Goal: Task Accomplishment & Management: Manage account settings

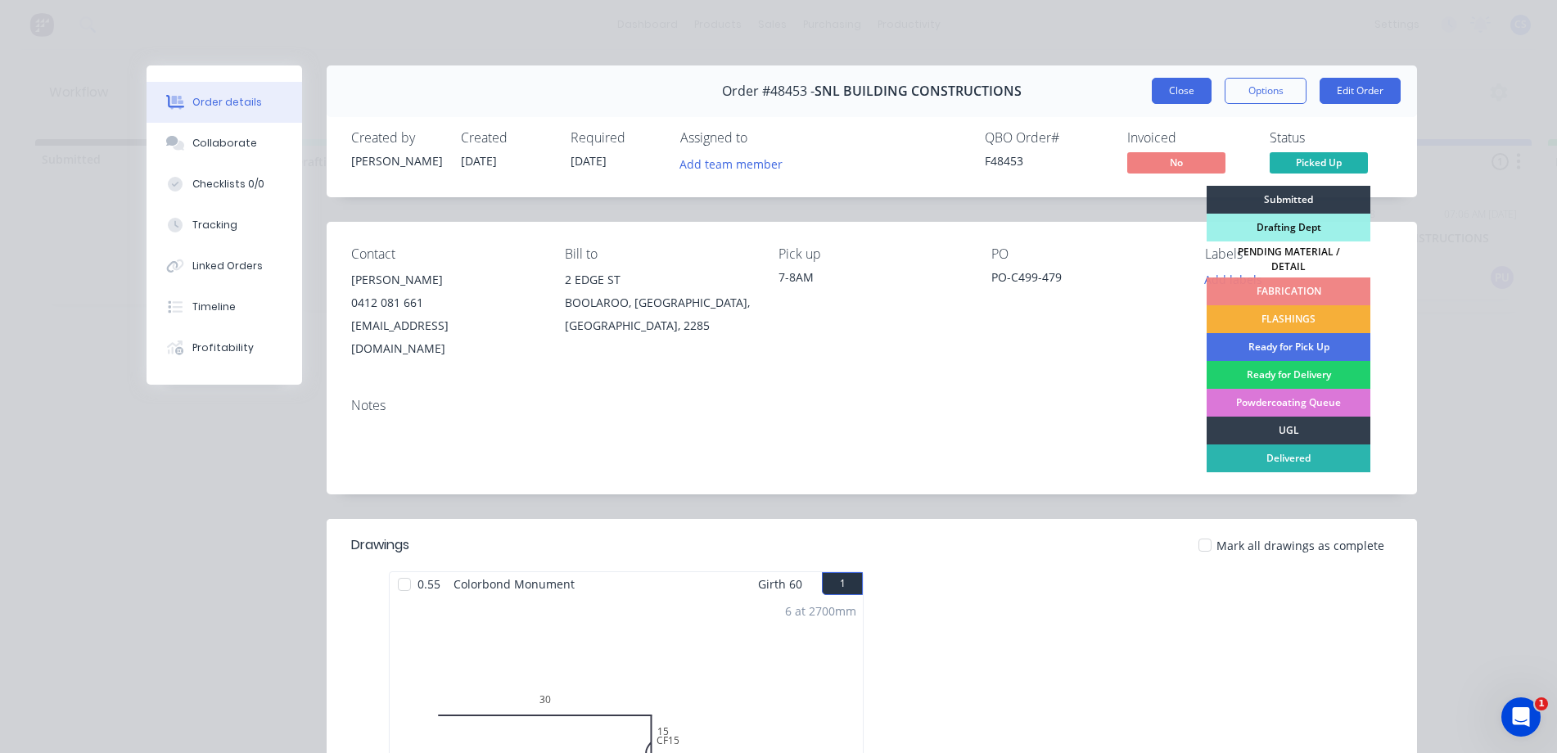
click at [1177, 88] on button "Close" at bounding box center [1182, 91] width 60 height 26
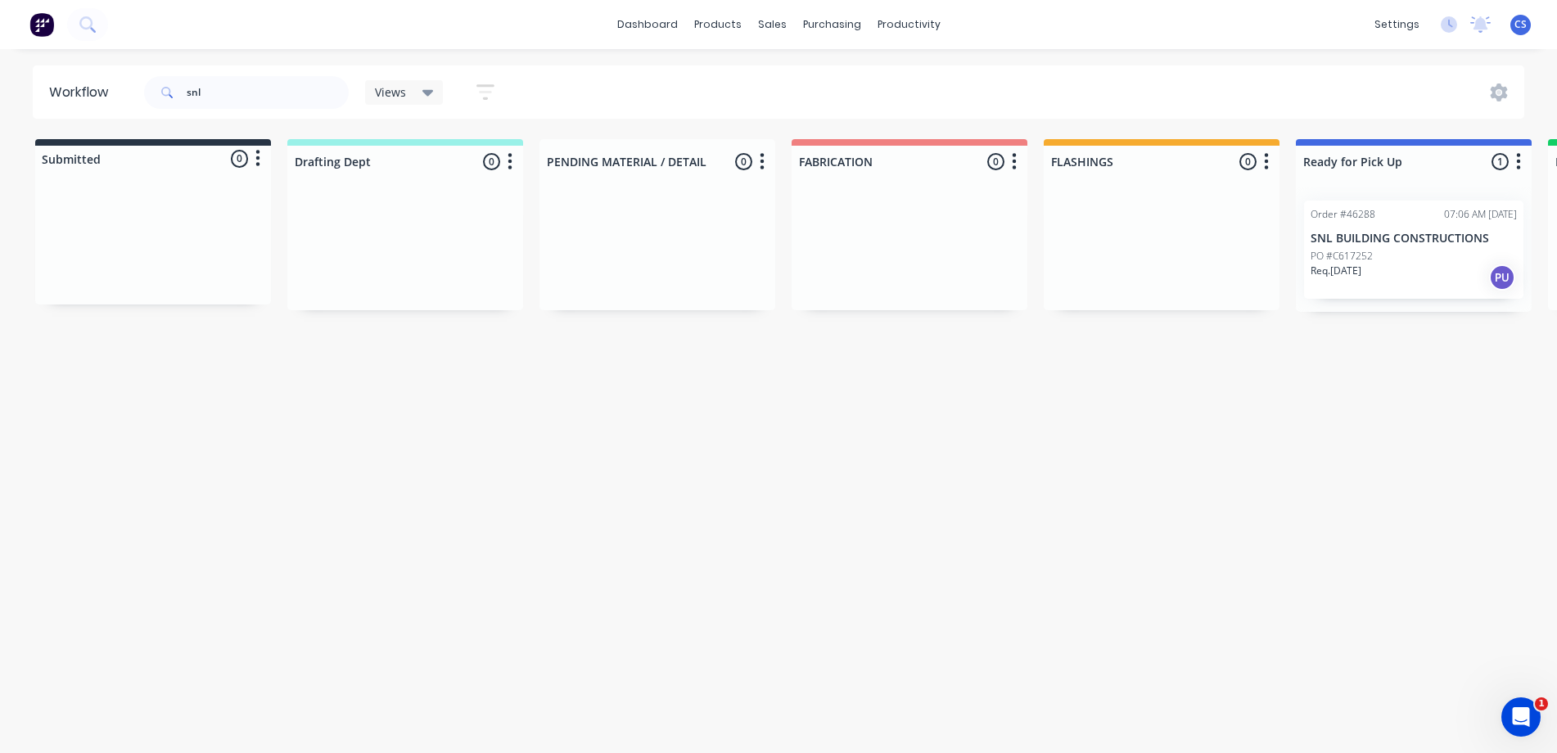
drag, startPoint x: 237, startPoint y: 112, endPoint x: 137, endPoint y: 115, distance: 100.8
click at [137, 115] on header "Workflow snl Views Save new view None (Default) edit [PERSON_NAME] edit [PERSON…" at bounding box center [779, 91] width 1493 height 53
drag, startPoint x: 192, startPoint y: 86, endPoint x: 61, endPoint y: 81, distance: 131.1
click at [66, 81] on header "Workflow snl Views Save new view None (Default) edit [PERSON_NAME] edit [PERSON…" at bounding box center [779, 91] width 1493 height 53
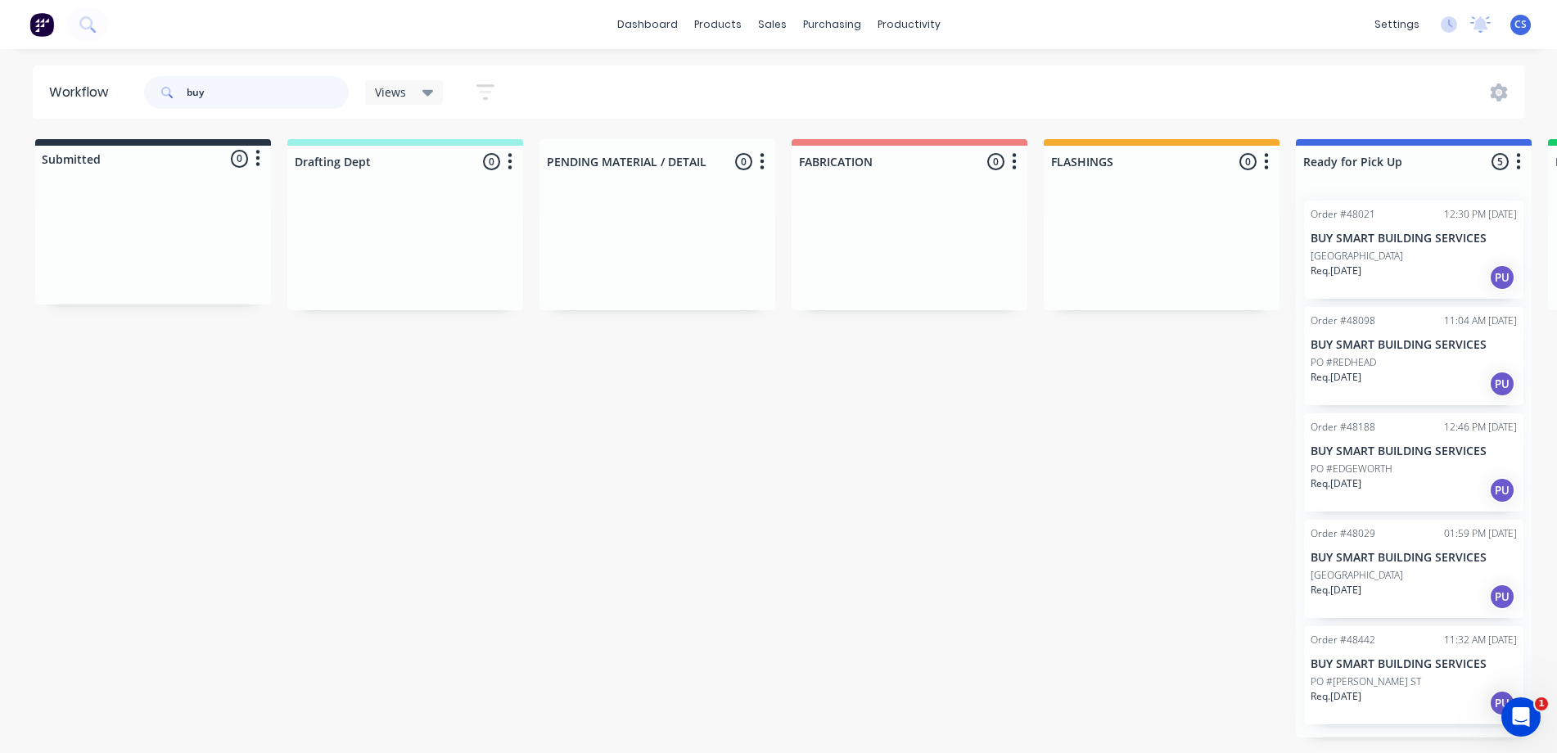
type input "buy"
click at [1409, 460] on div "Order #48188 12:46 PM [DATE] BUY SMART BUILDING SERVICES PO #EDGEWORTH Req. [DA…" at bounding box center [1413, 462] width 219 height 98
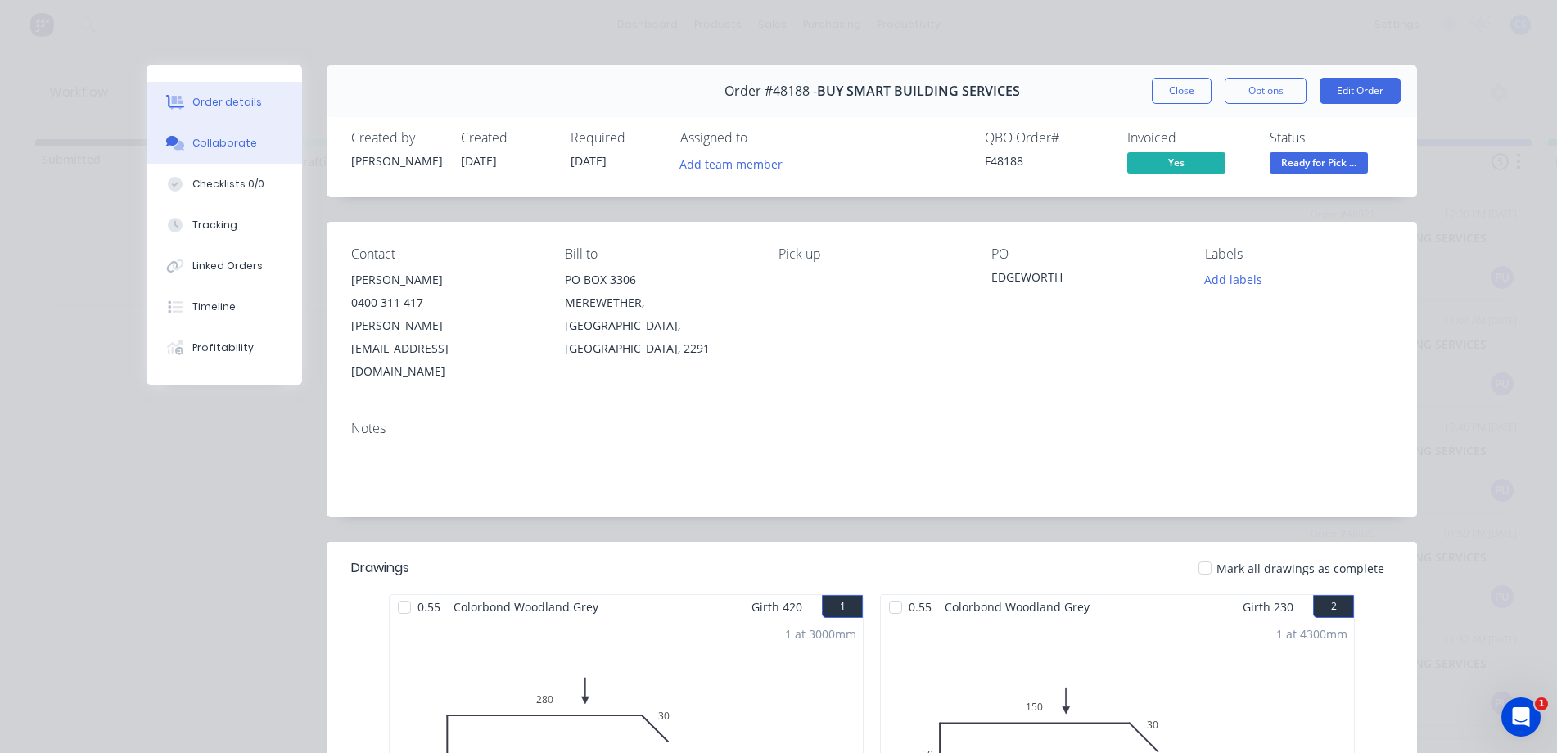
click at [233, 130] on button "Collaborate" at bounding box center [225, 143] width 156 height 41
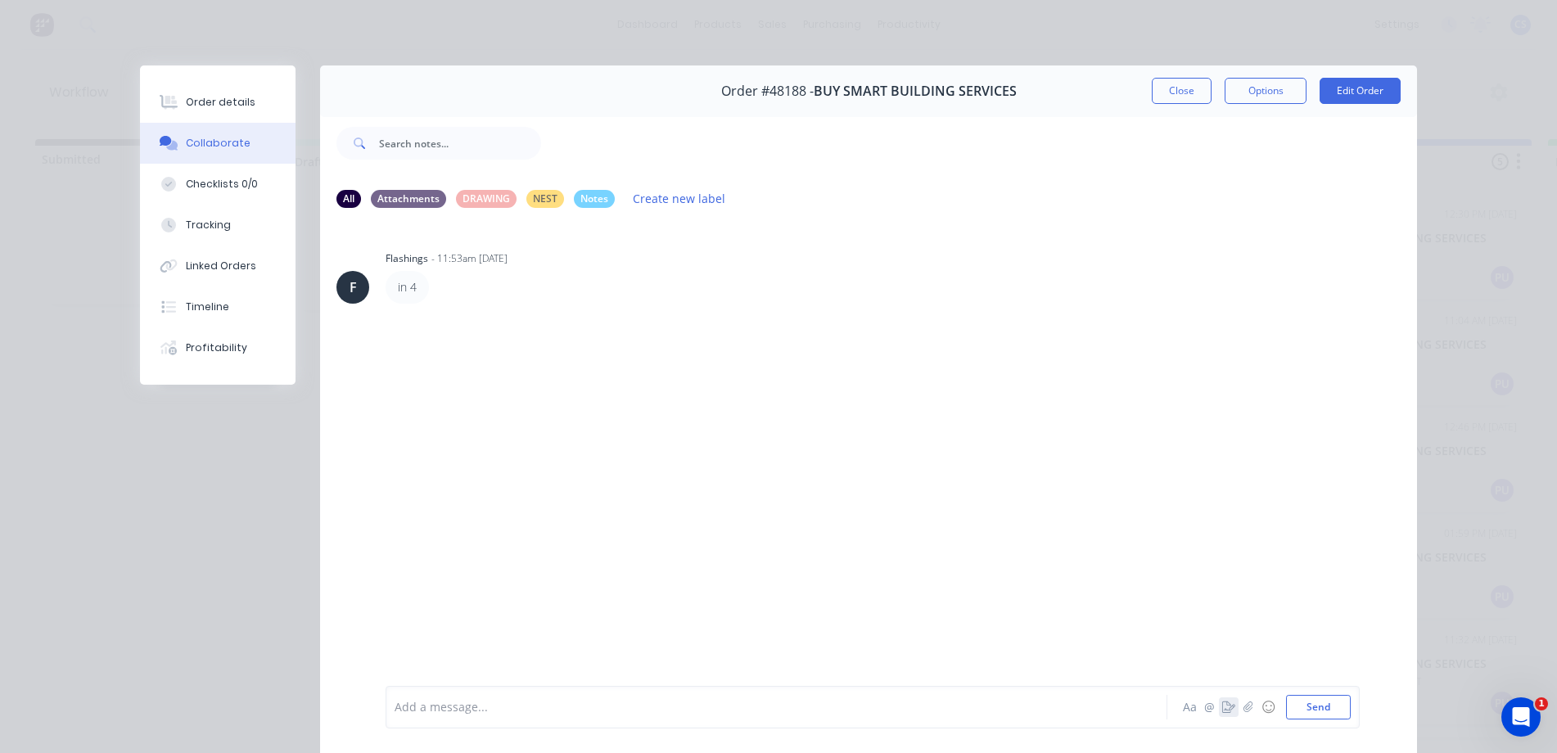
click at [1222, 711] on icon "button" at bounding box center [1228, 707] width 13 height 11
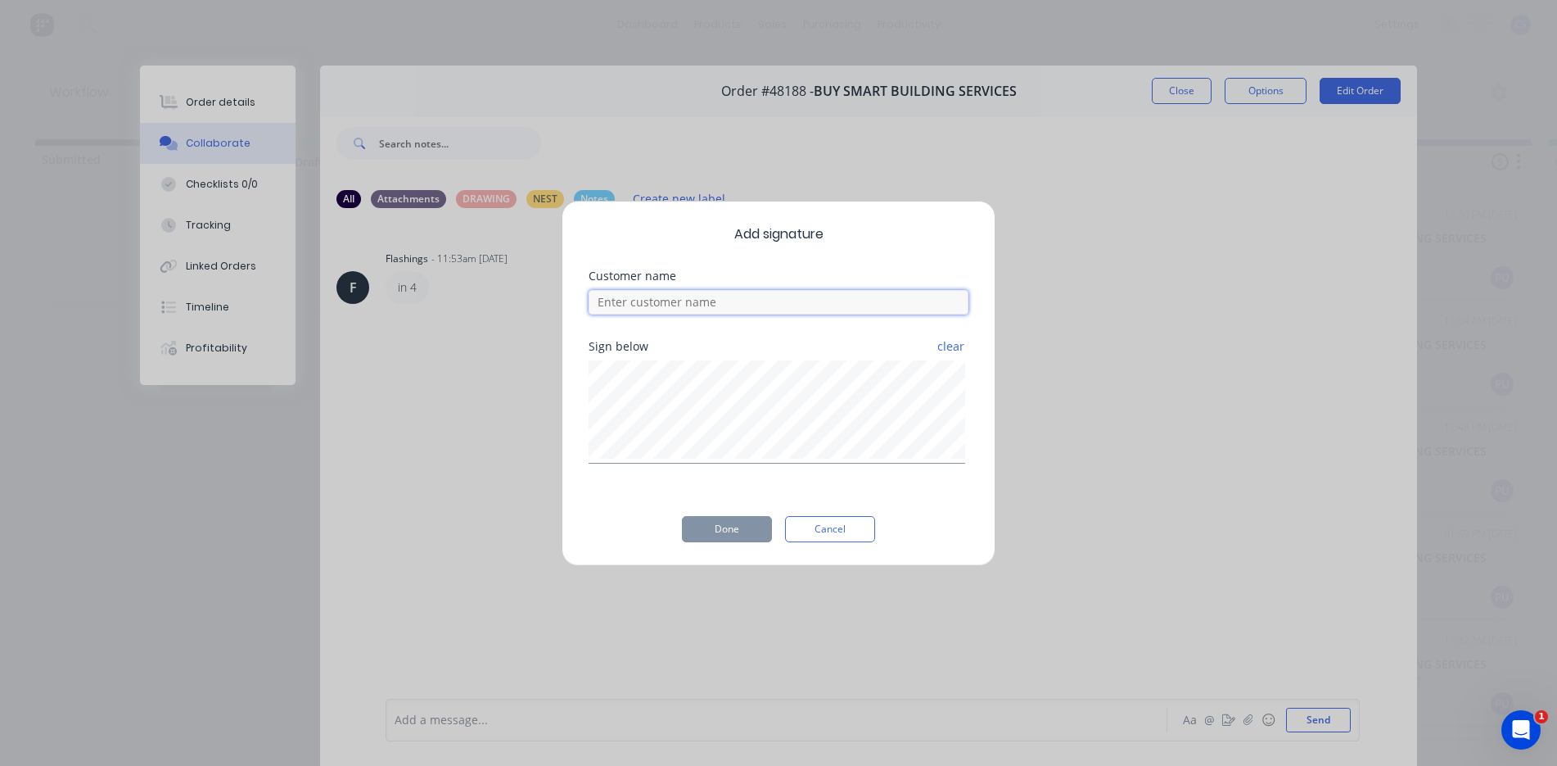
click at [607, 305] on input at bounding box center [779, 302] width 380 height 25
type input "[PERSON_NAME]"
click at [754, 520] on button "Done" at bounding box center [727, 529] width 90 height 26
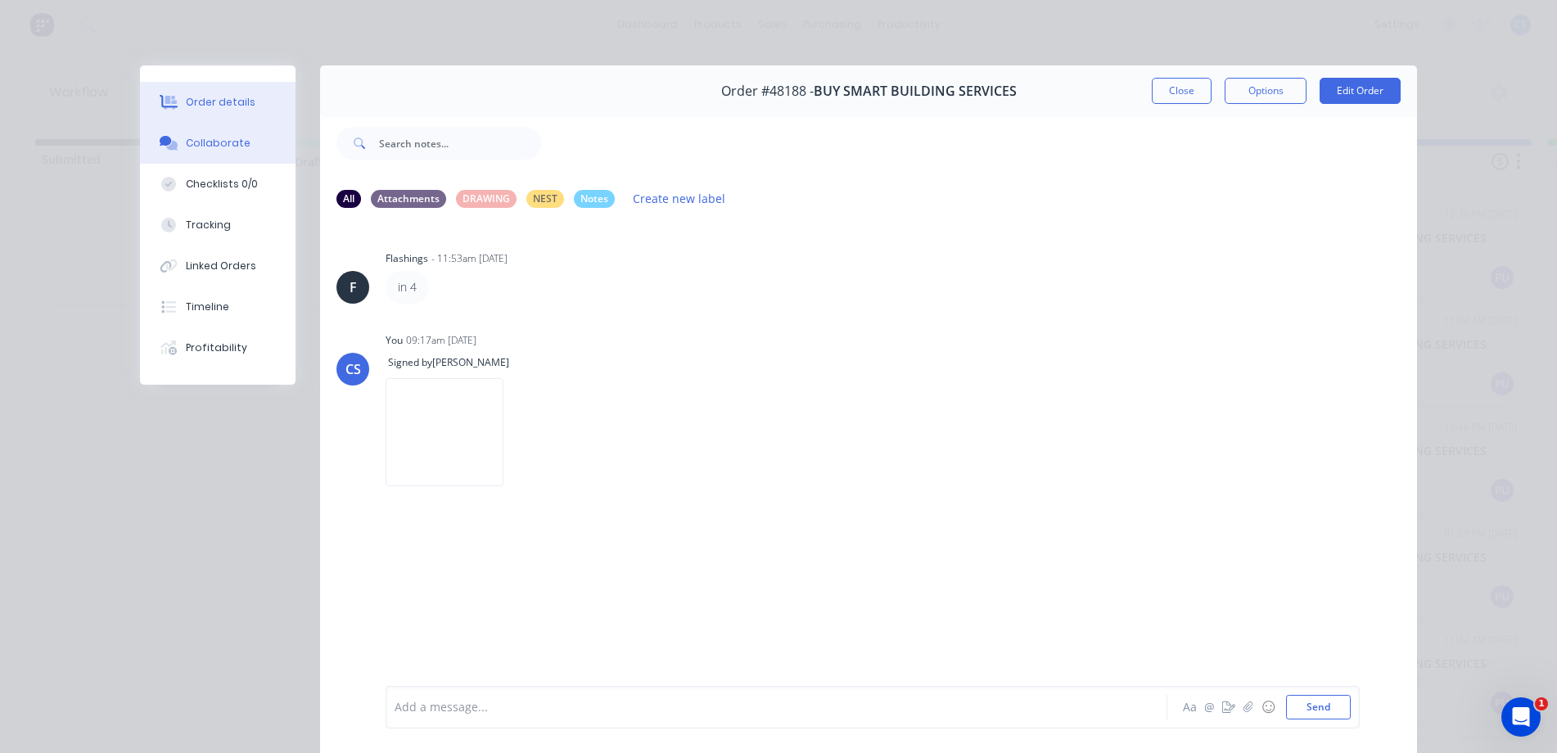
click at [203, 108] on div "Order details" at bounding box center [221, 102] width 70 height 15
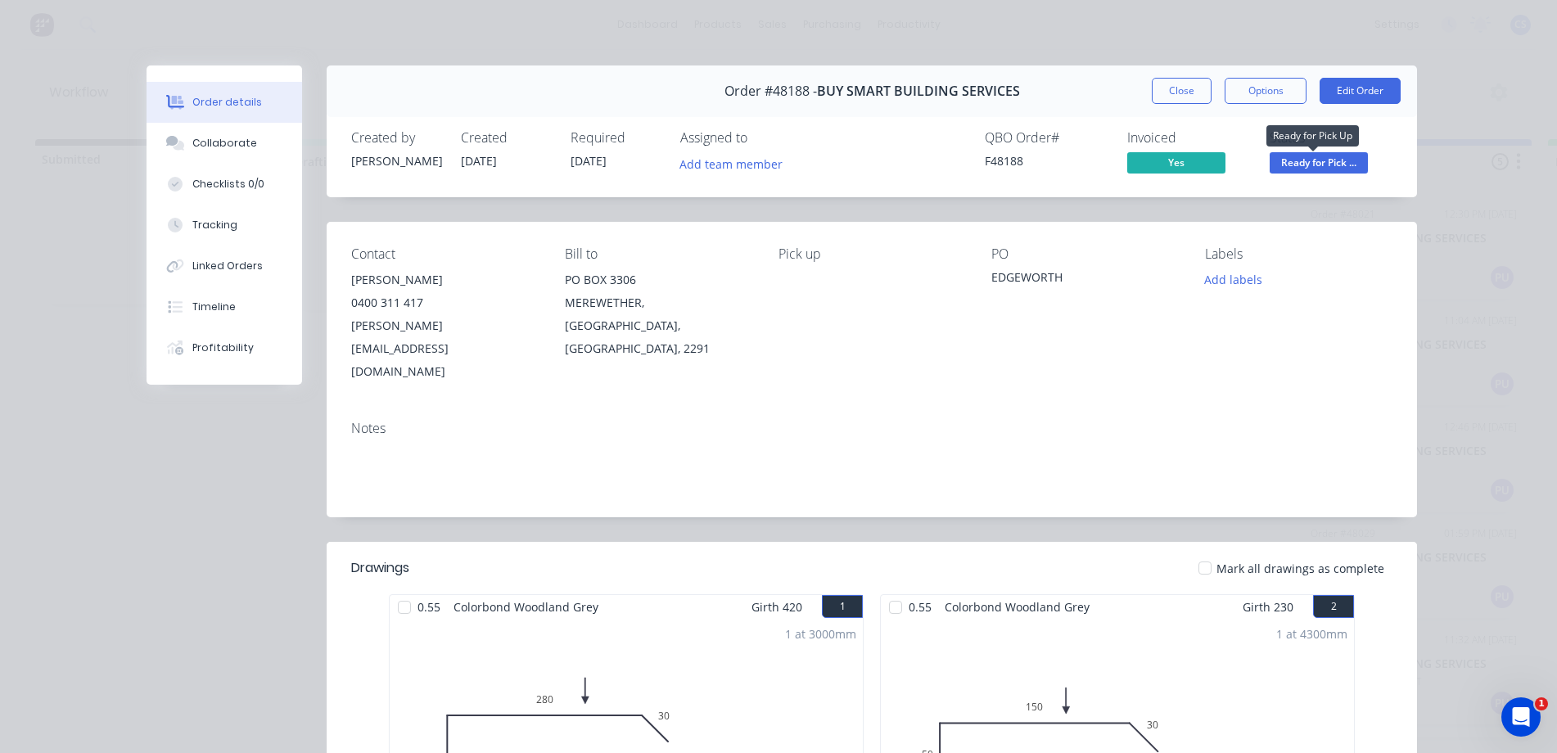
click at [1270, 157] on span "Ready for Pick ..." at bounding box center [1319, 162] width 98 height 20
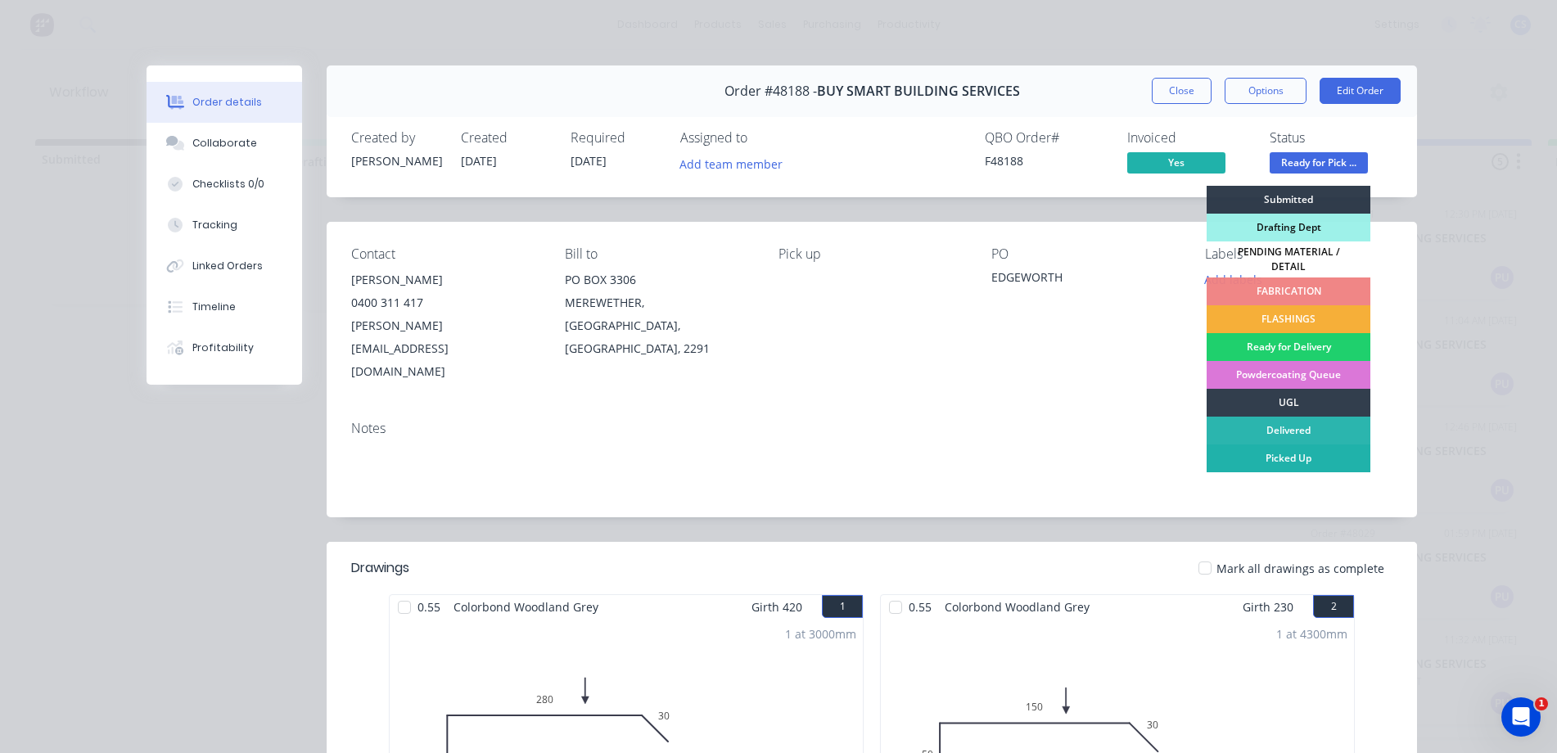
click at [1326, 448] on div "Picked Up" at bounding box center [1289, 459] width 164 height 28
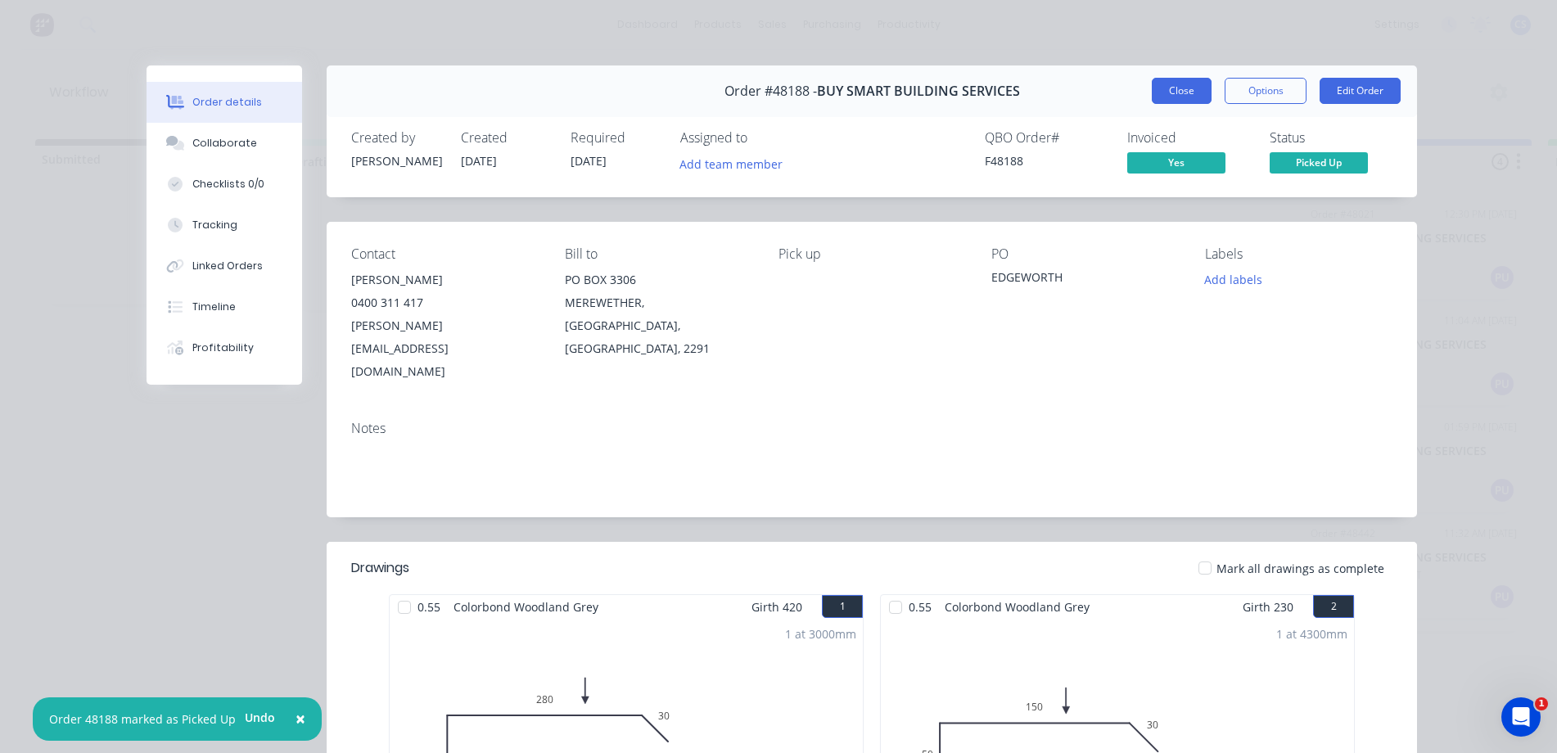
click at [1160, 92] on button "Close" at bounding box center [1182, 91] width 60 height 26
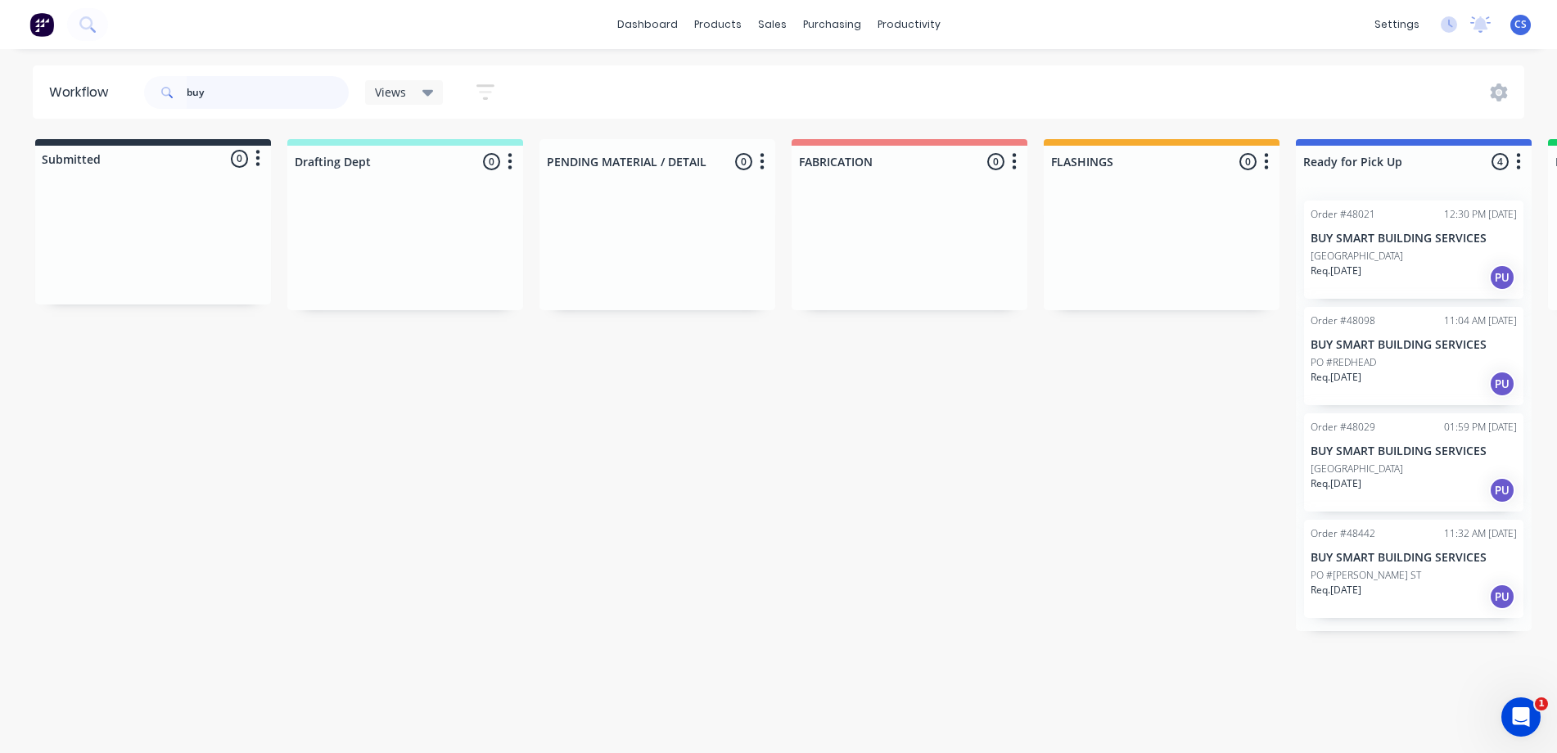
drag, startPoint x: 220, startPoint y: 85, endPoint x: 120, endPoint y: 34, distance: 112.0
click at [171, 70] on div "buy" at bounding box center [246, 92] width 205 height 49
drag, startPoint x: 70, startPoint y: 44, endPoint x: 112, endPoint y: 5, distance: 57.3
click at [71, 44] on div "dashboard products sales purchasing productivity dashboard products Product Cat…" at bounding box center [778, 24] width 1557 height 49
click at [90, 29] on icon at bounding box center [87, 24] width 16 height 16
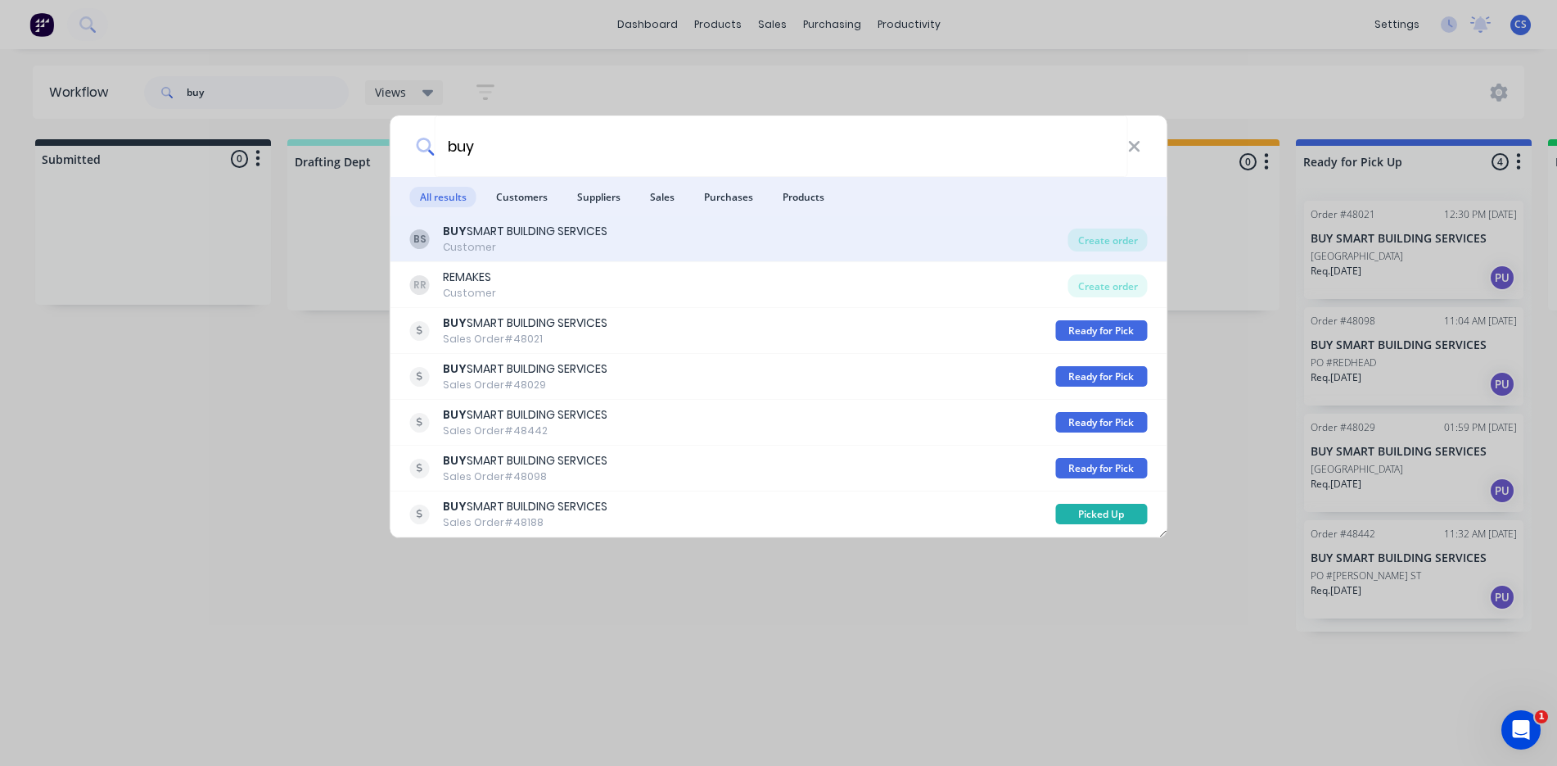
type input "buy"
click at [482, 237] on div "BUY SMART BUILDING SERVICES" at bounding box center [525, 231] width 165 height 17
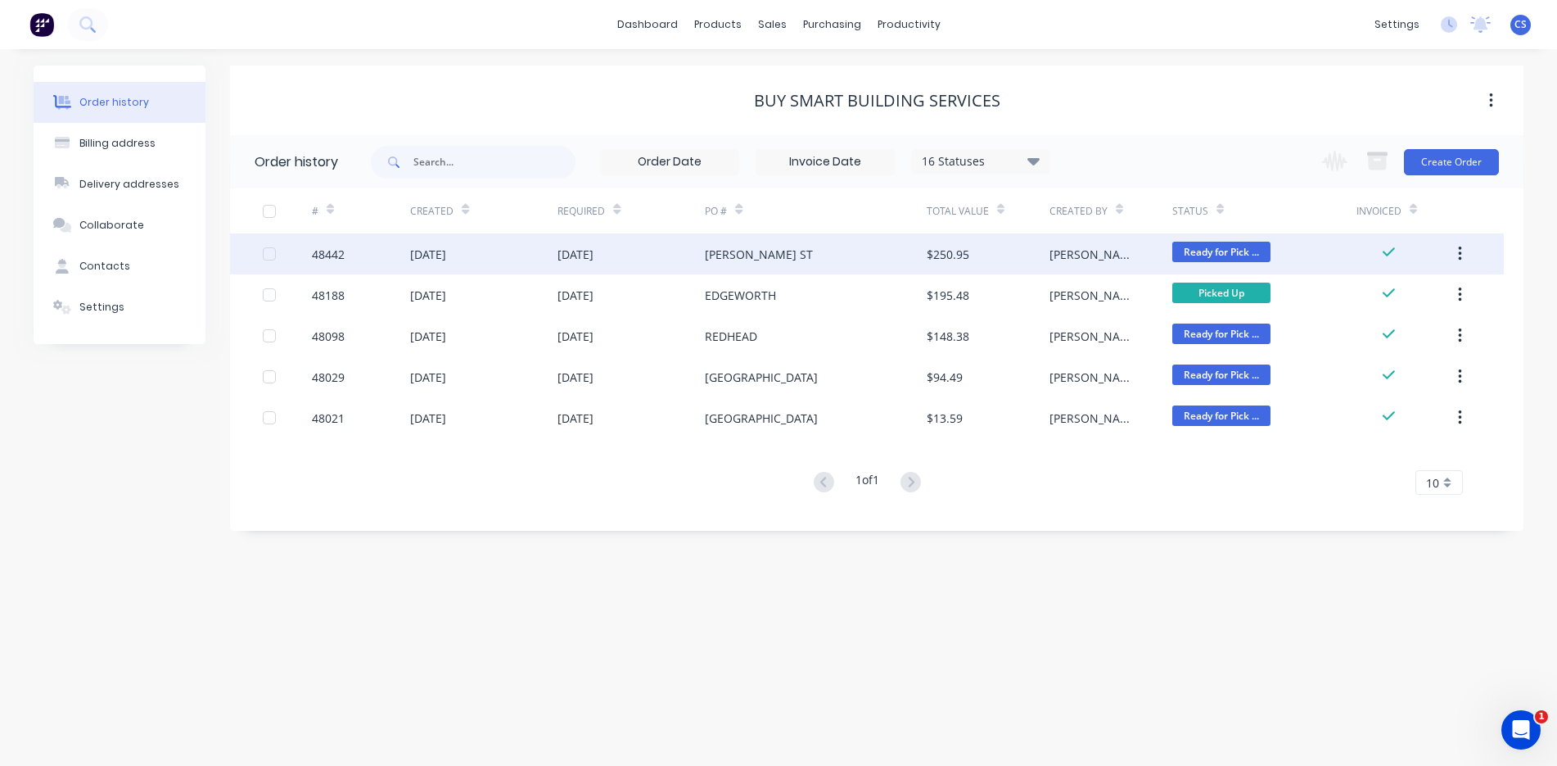
click at [722, 252] on div "[PERSON_NAME] ST" at bounding box center [759, 254] width 108 height 17
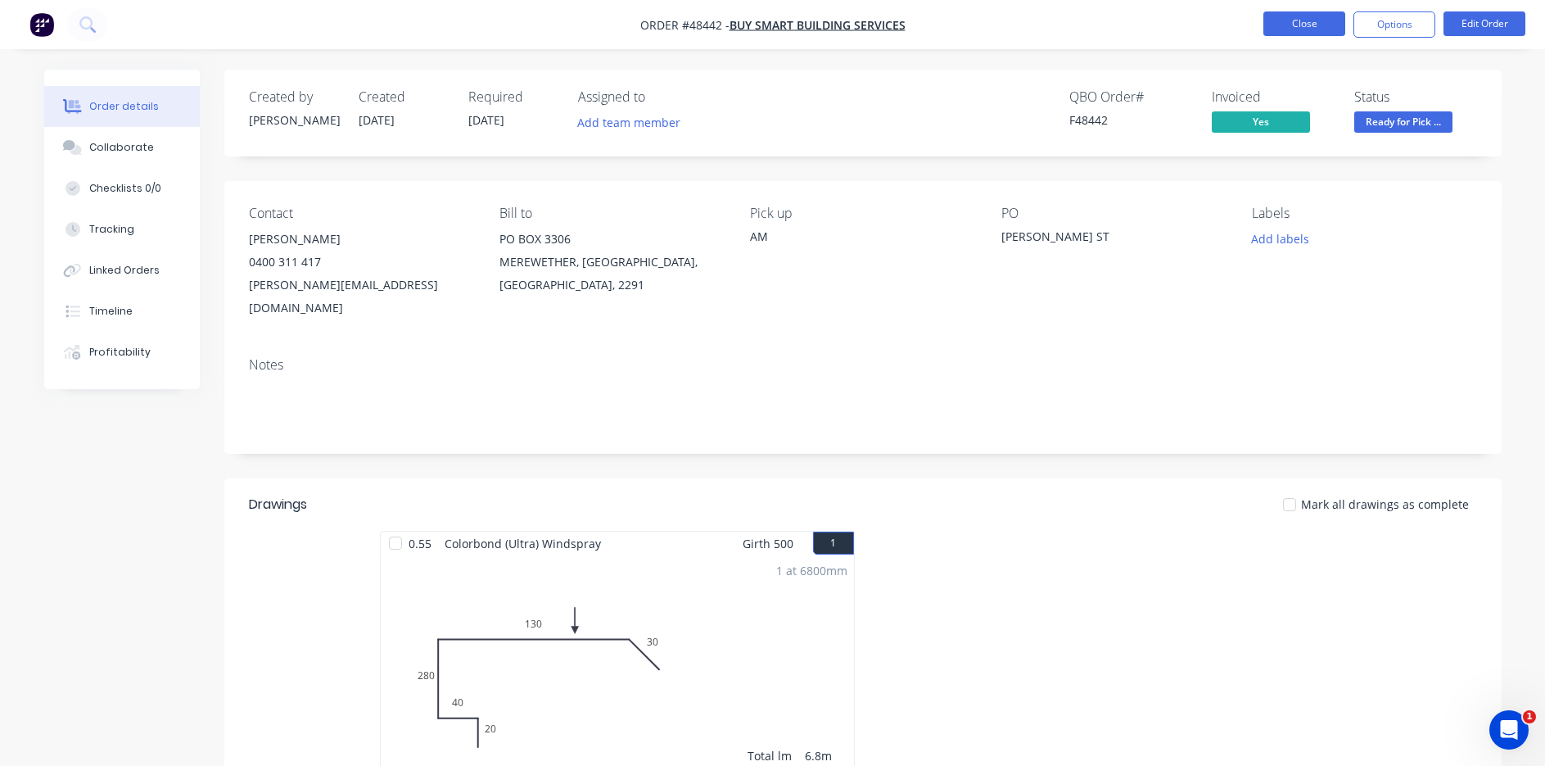
click at [1297, 20] on button "Close" at bounding box center [1304, 23] width 82 height 25
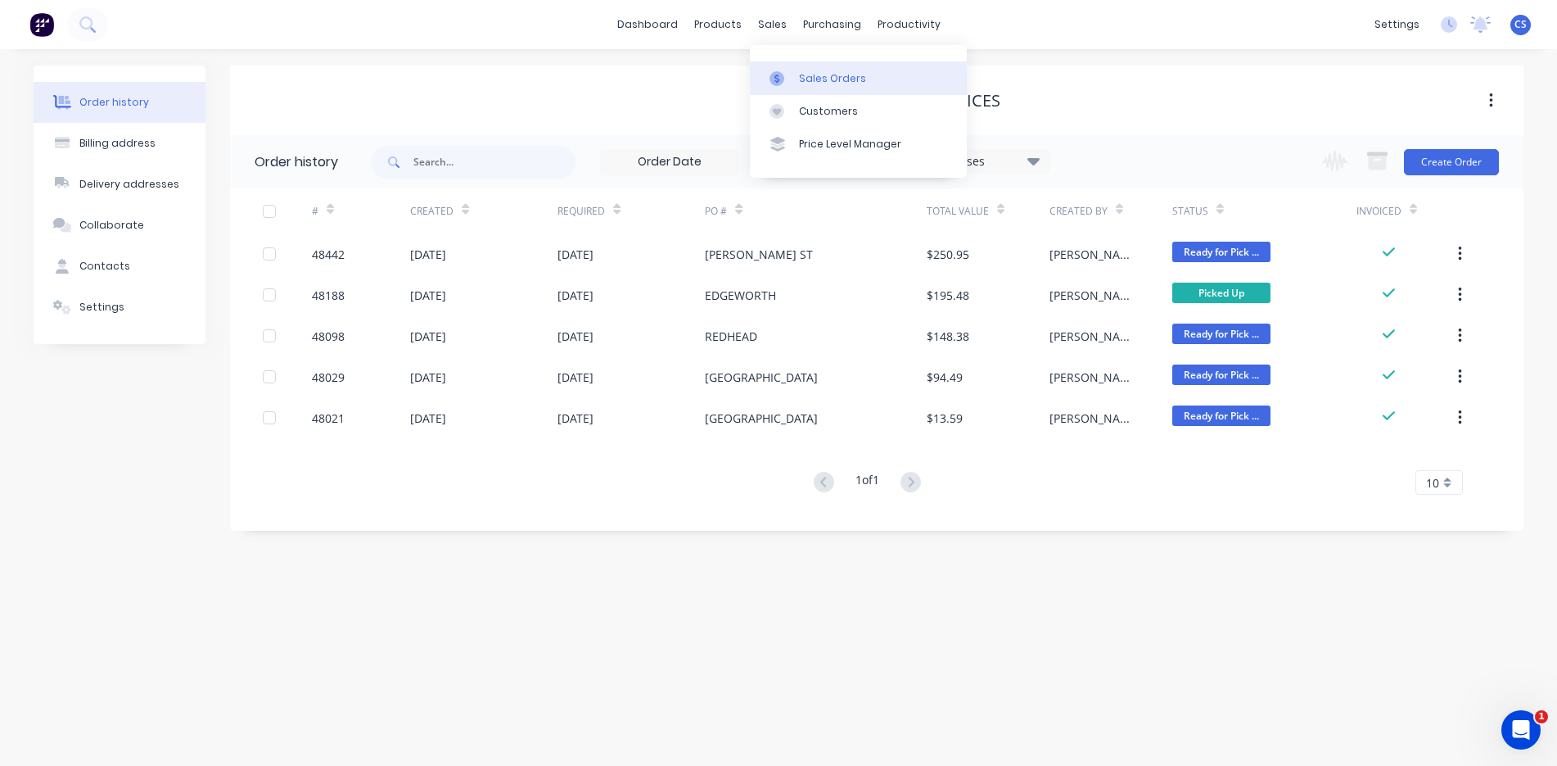
click at [851, 72] on div "Sales Orders" at bounding box center [832, 78] width 67 height 15
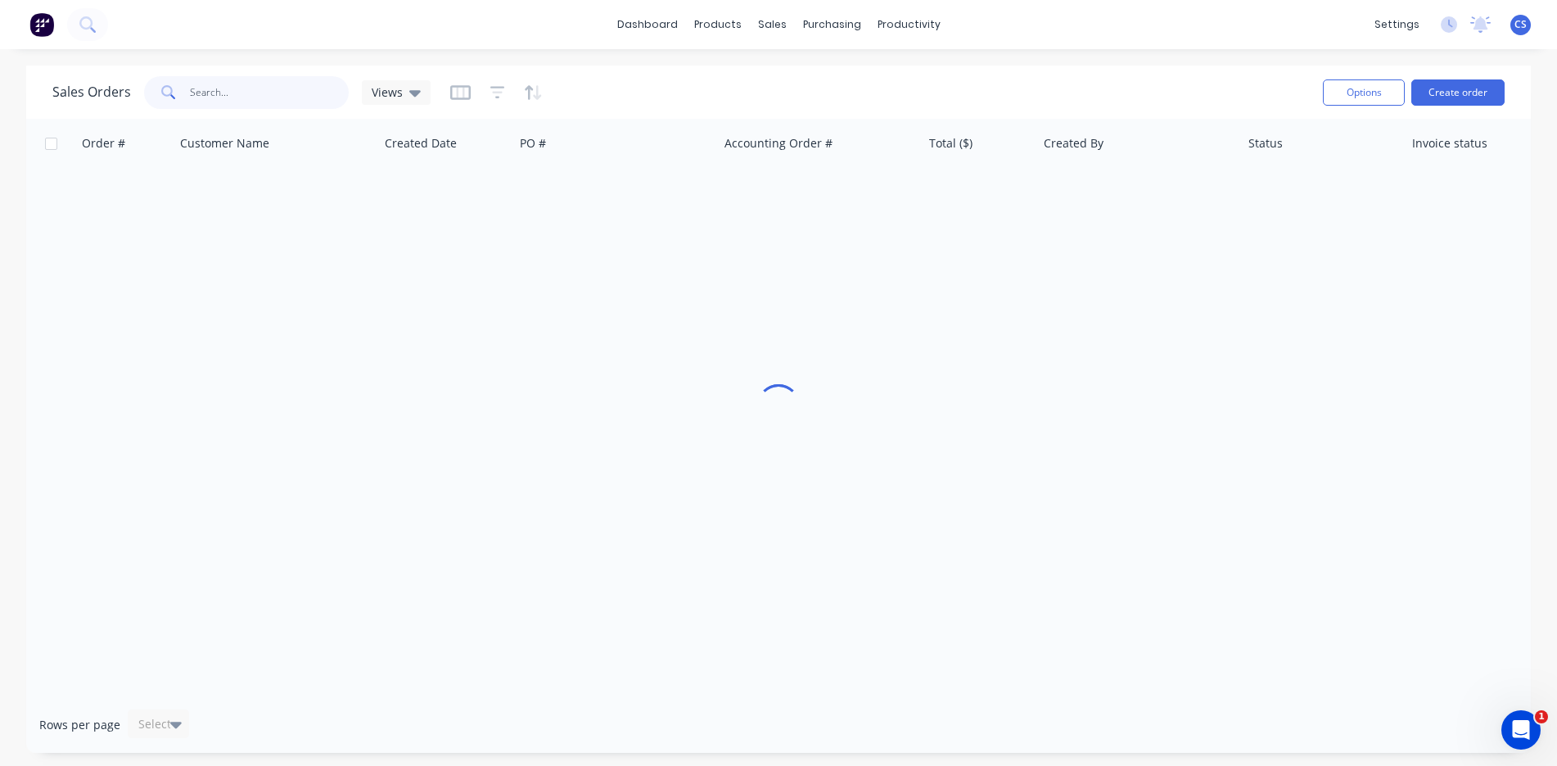
click at [292, 87] on input "text" at bounding box center [270, 92] width 160 height 33
type input "505072"
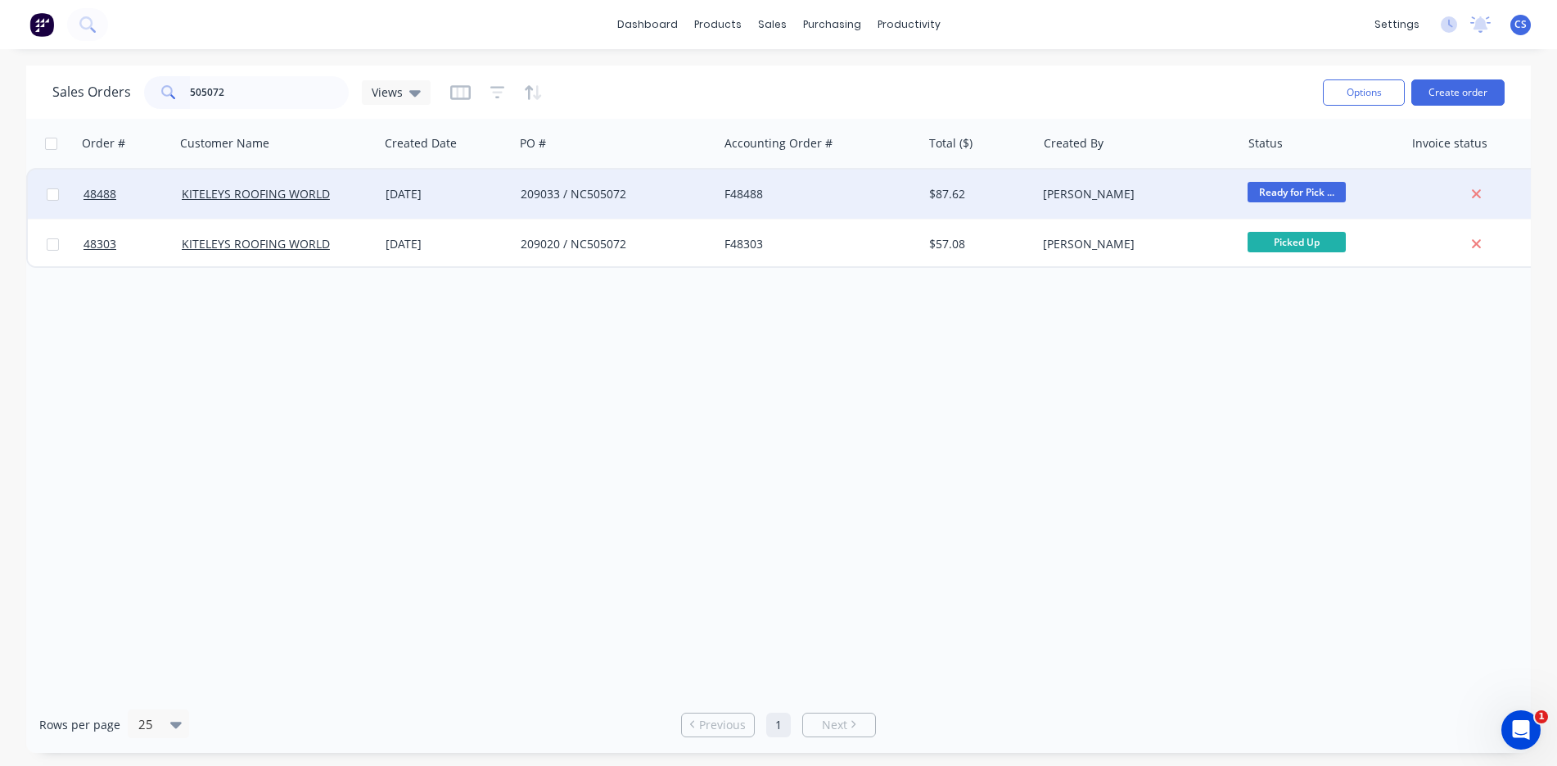
click at [543, 187] on div "209033 / NC505072" at bounding box center [612, 194] width 182 height 16
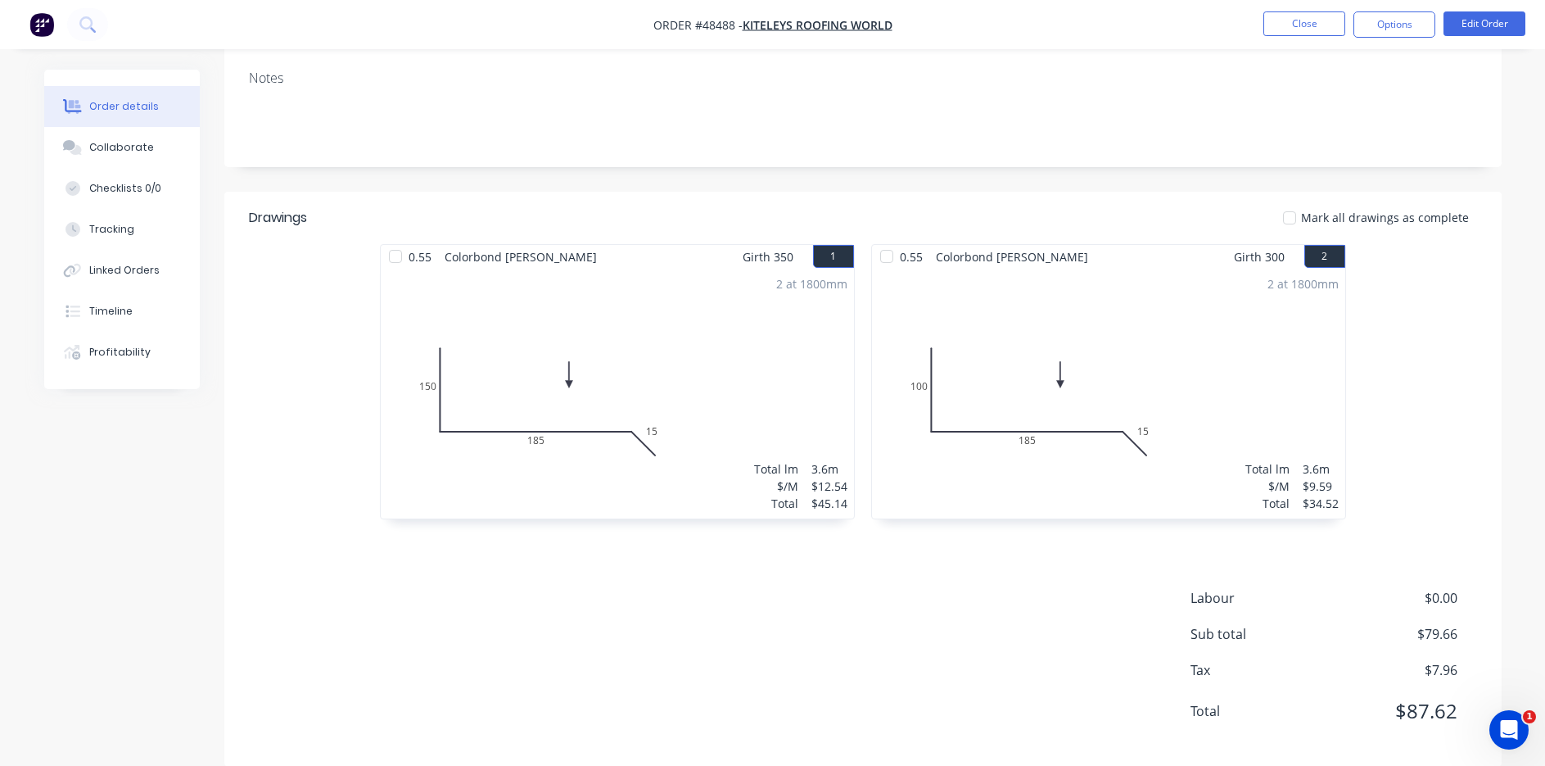
scroll to position [289, 0]
click at [130, 144] on div "Collaborate" at bounding box center [121, 147] width 65 height 15
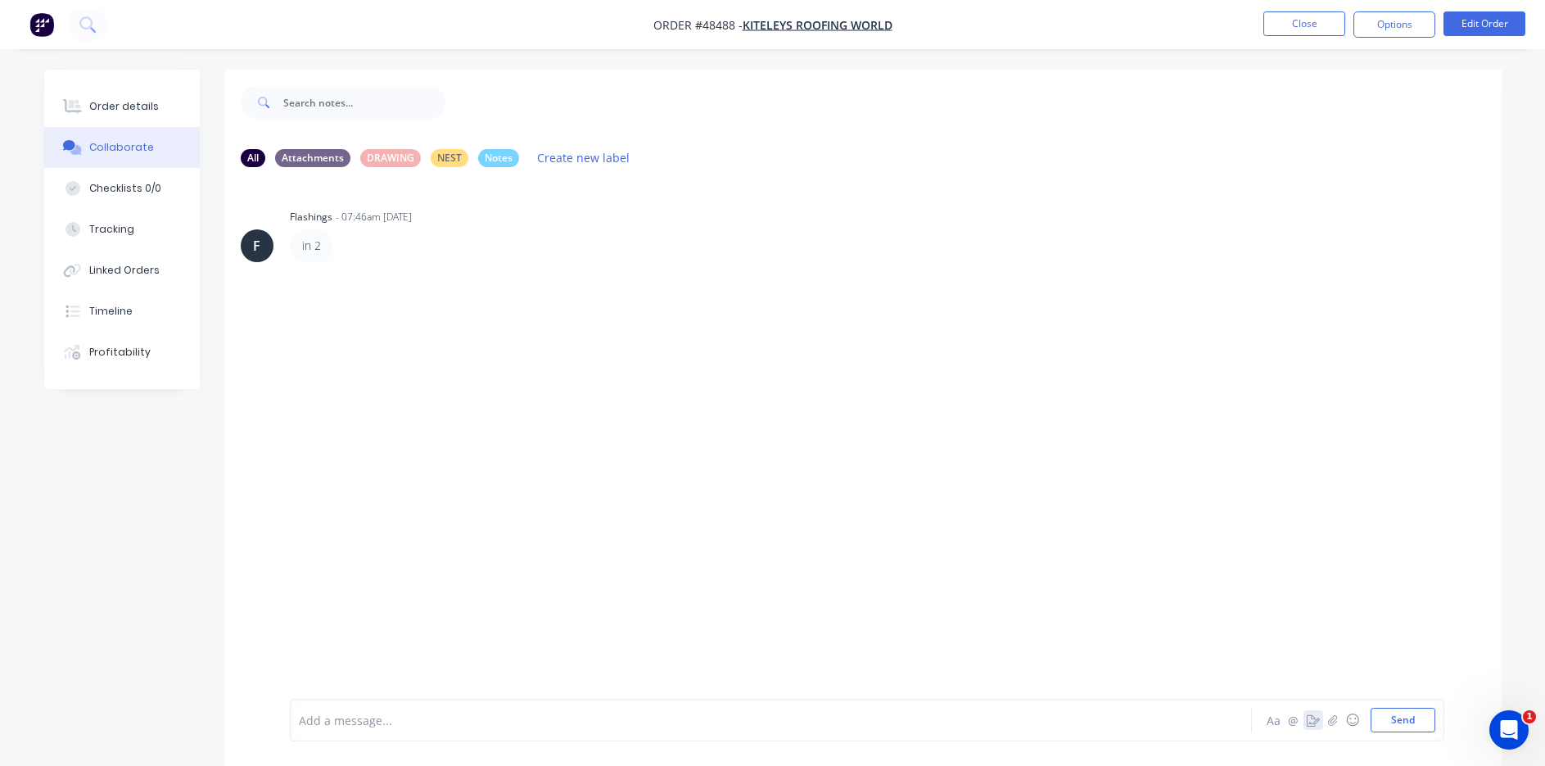
click at [1311, 719] on icon "button" at bounding box center [1313, 719] width 13 height 11
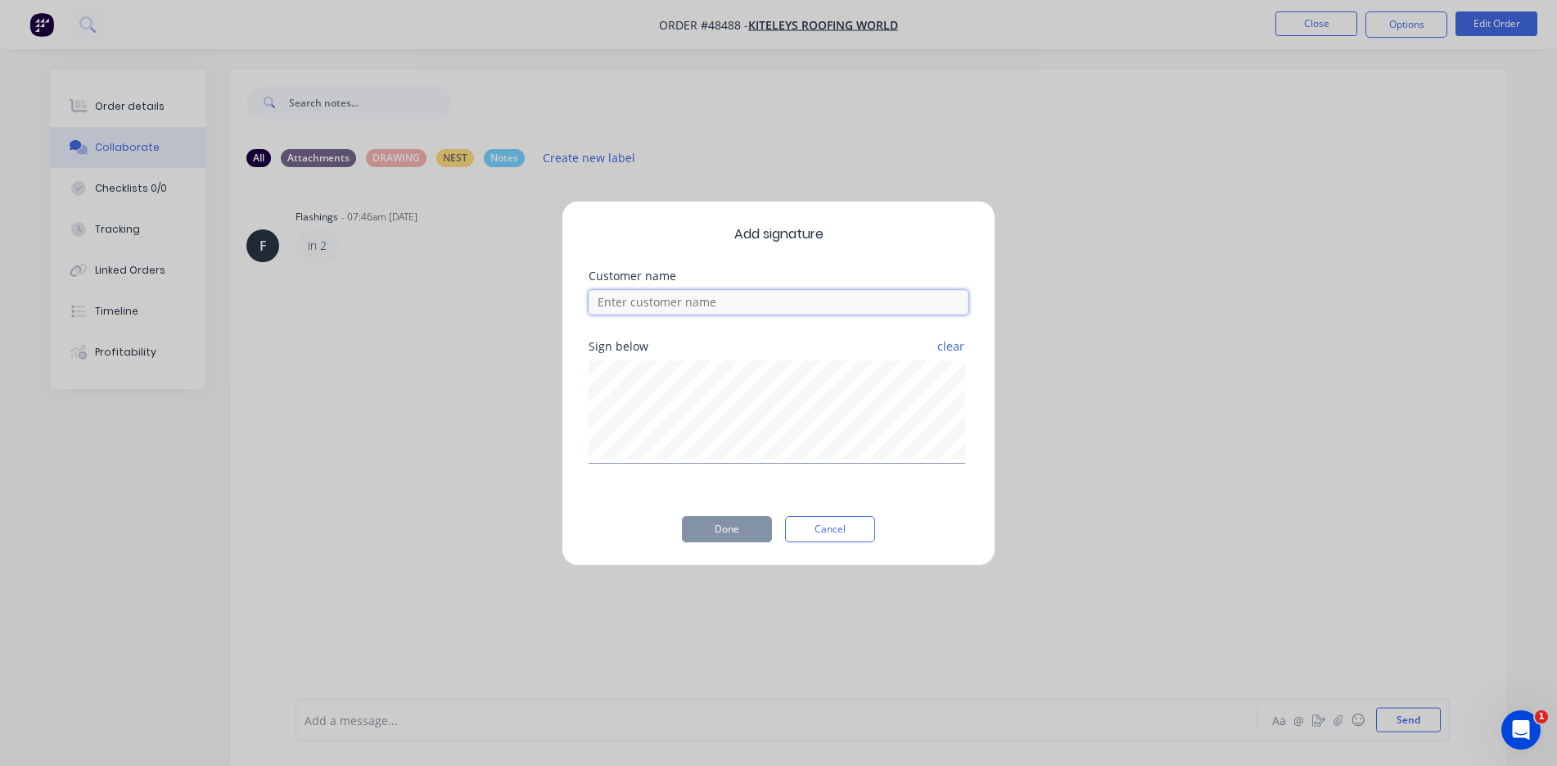
click at [844, 298] on input at bounding box center [779, 302] width 380 height 25
type input "[PERSON_NAME]"
click at [718, 516] on button "Done" at bounding box center [727, 529] width 90 height 26
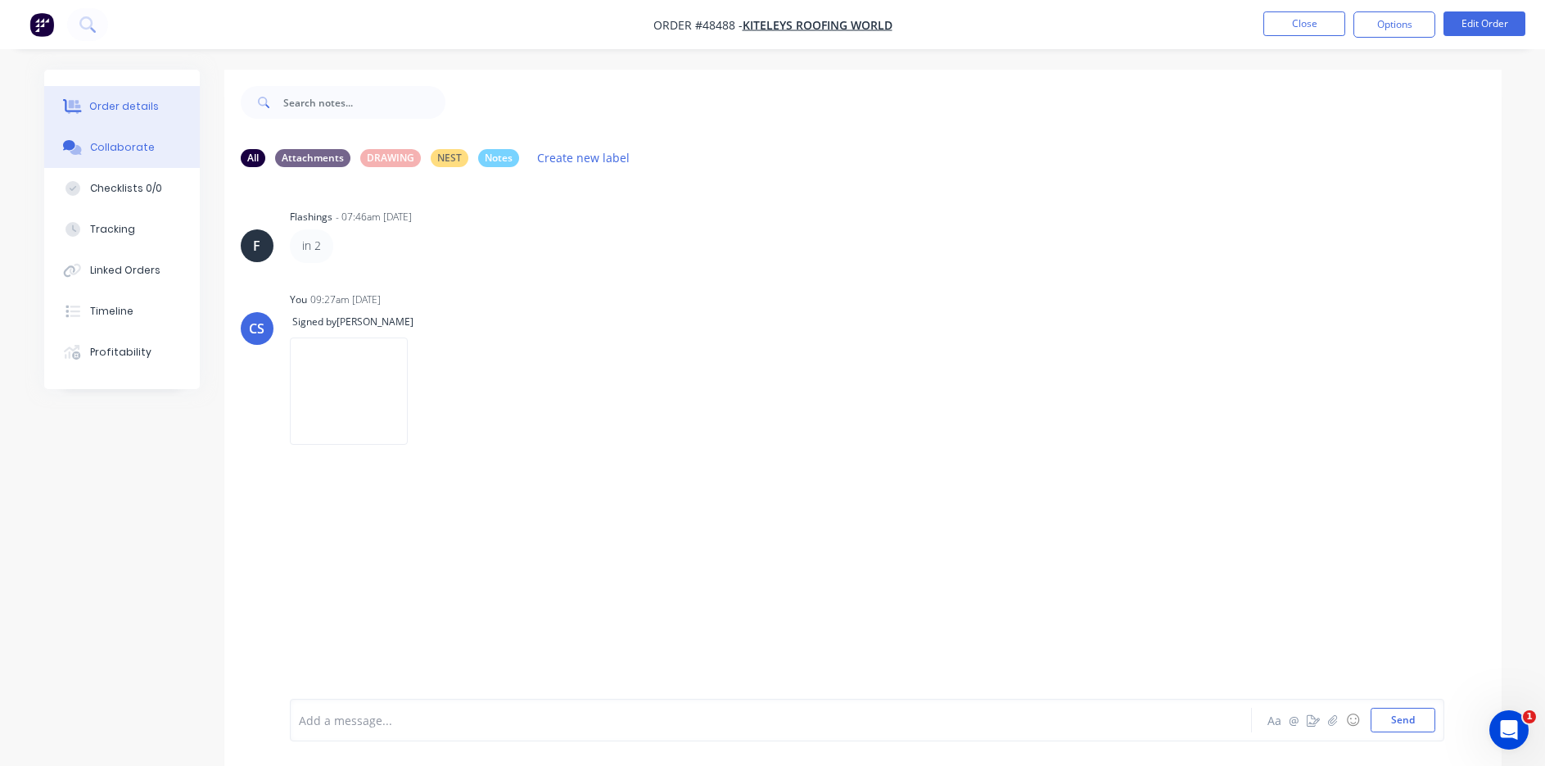
click at [113, 108] on div "Order details" at bounding box center [124, 106] width 70 height 15
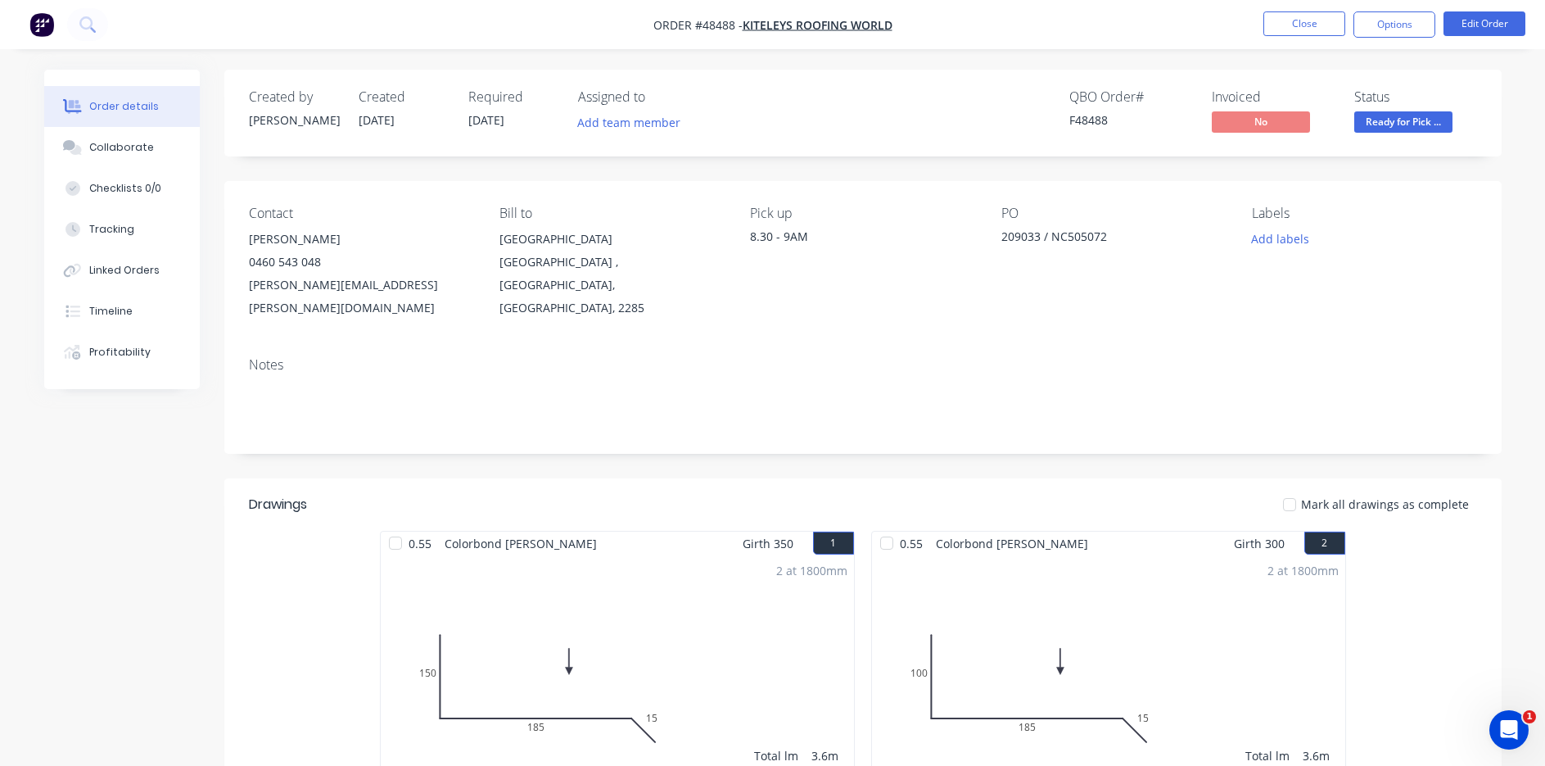
click at [1432, 129] on span "Ready for Pick ..." at bounding box center [1403, 121] width 98 height 20
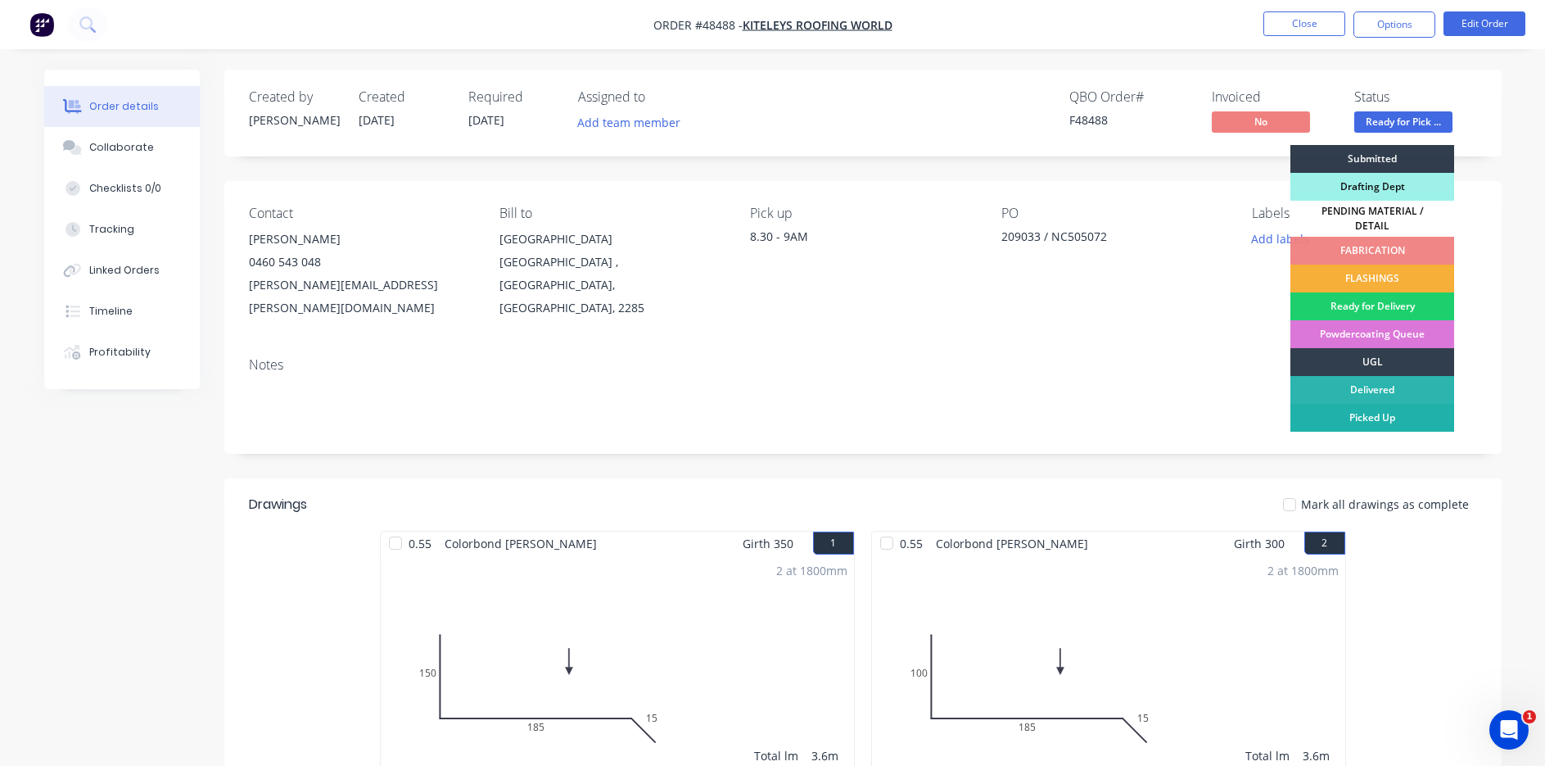
click at [1390, 418] on div "Picked Up" at bounding box center [1372, 418] width 164 height 28
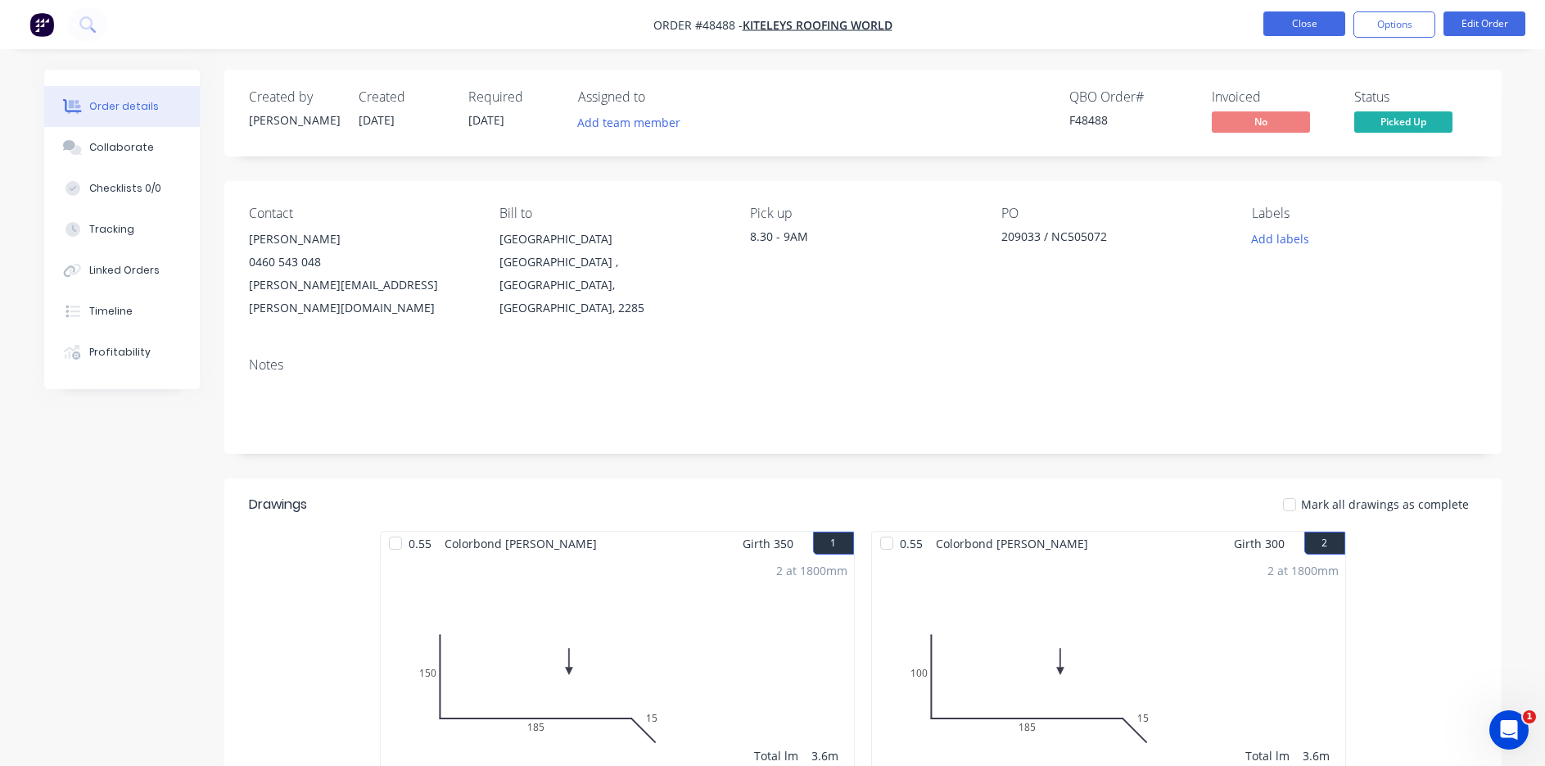
click at [1311, 25] on button "Close" at bounding box center [1304, 23] width 82 height 25
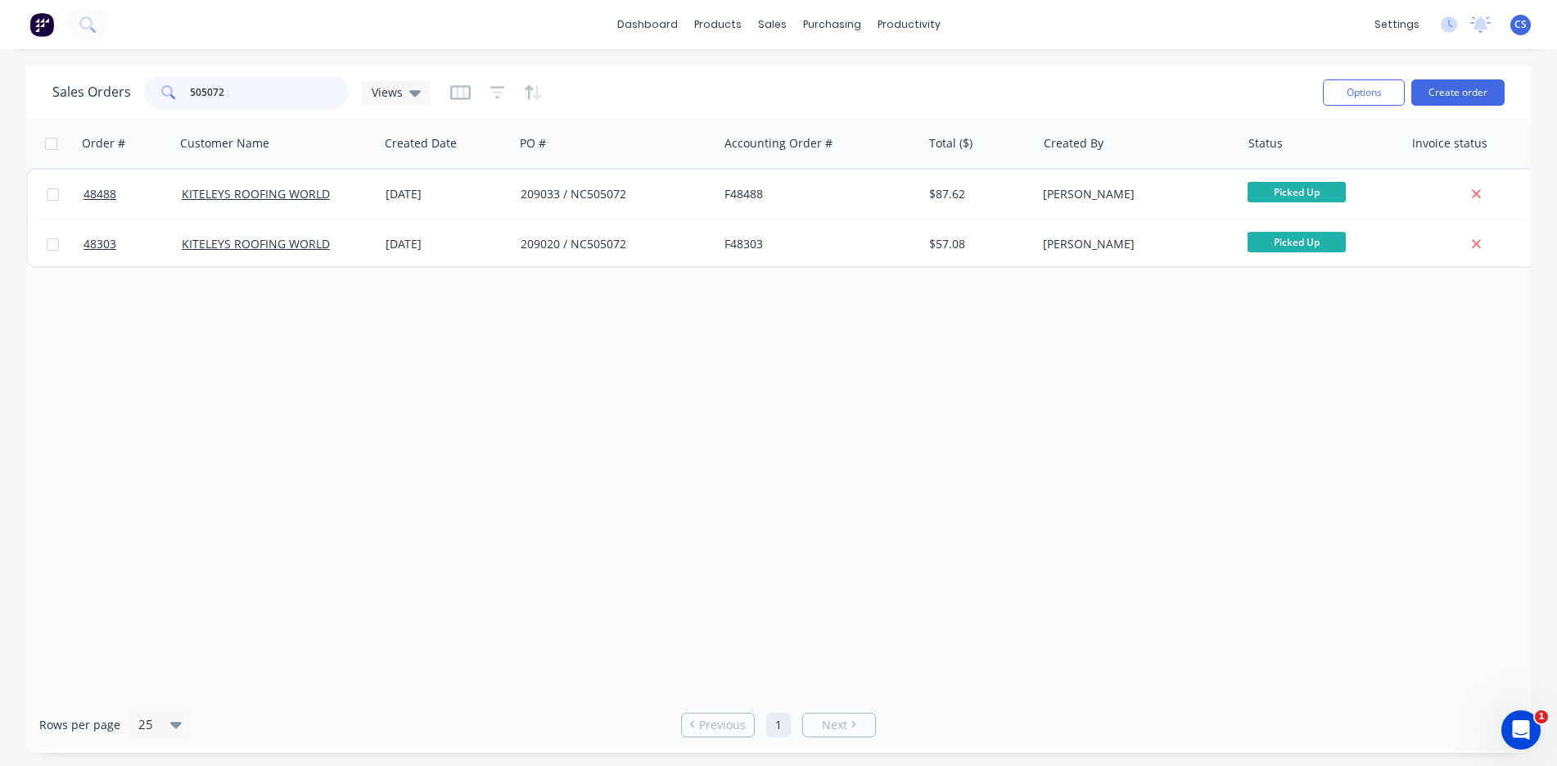
drag, startPoint x: 229, startPoint y: 98, endPoint x: 5, endPoint y: 65, distance: 226.8
click at [5, 87] on div "Sales Orders 505072 Views Options Create order Order # Customer Name Created Da…" at bounding box center [778, 408] width 1557 height 687
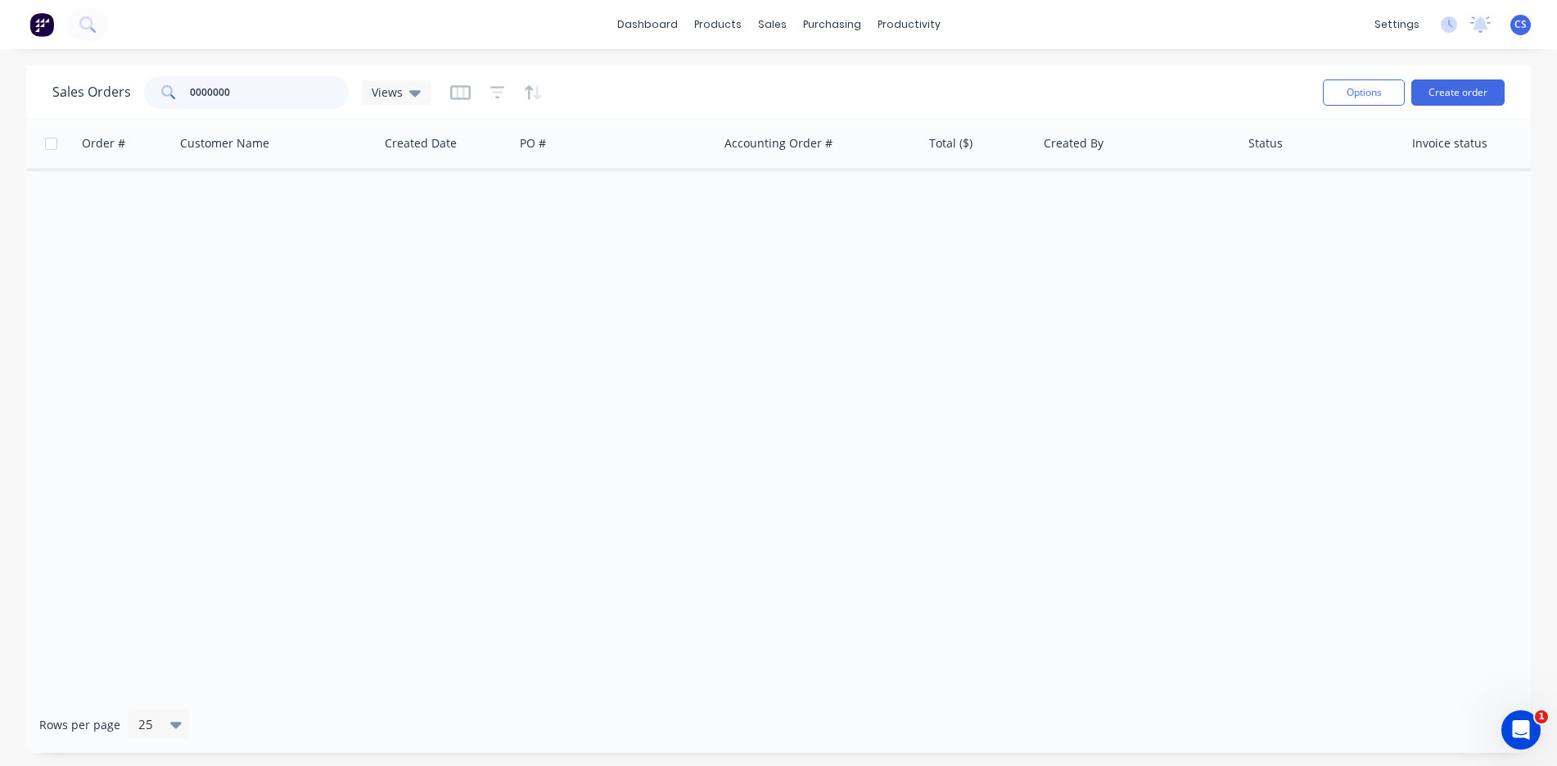
type input "0000000"
